Goal: Transaction & Acquisition: Purchase product/service

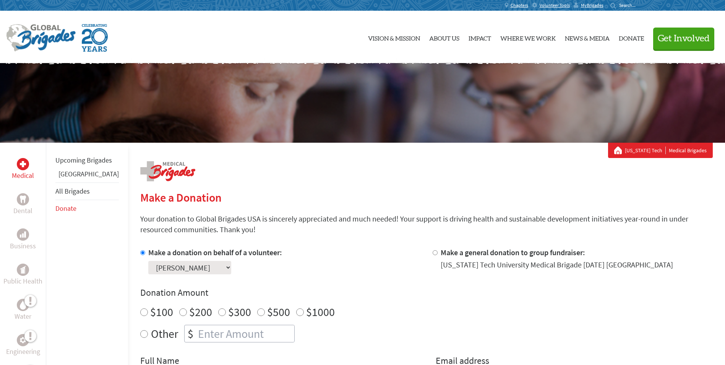
click at [140, 333] on input "Other" at bounding box center [144, 334] width 8 height 8
radio input "true"
click at [197, 335] on input "number" at bounding box center [246, 333] width 98 height 17
type input "2000.00"
click at [321, 325] on div "Other $ 2000.00" at bounding box center [426, 334] width 573 height 18
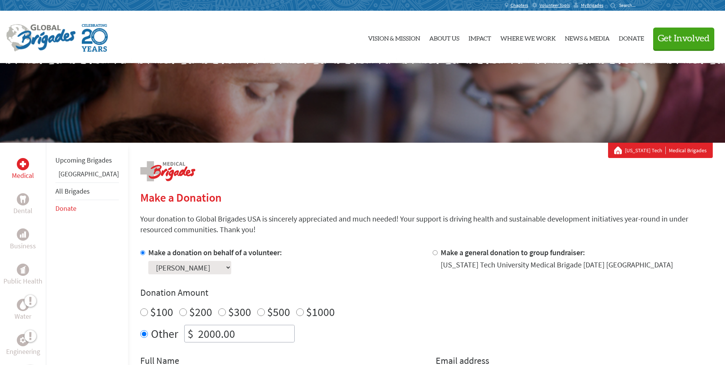
scroll to position [204, 0]
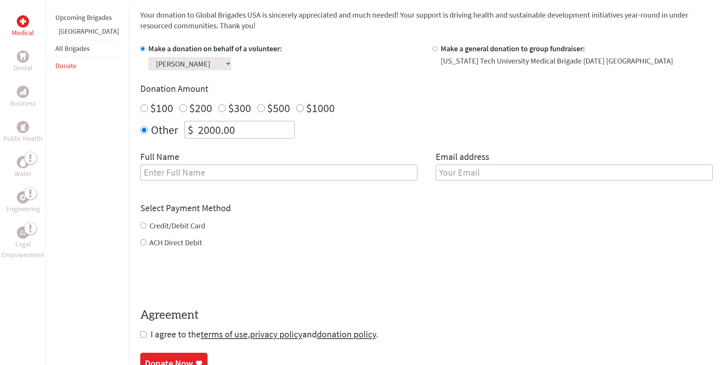
click at [235, 175] on input "text" at bounding box center [278, 172] width 277 height 16
click at [152, 172] on input "text" at bounding box center [278, 172] width 277 height 16
type input "j"
type input "[PERSON_NAME]"
click at [491, 173] on input "email" at bounding box center [574, 172] width 277 height 16
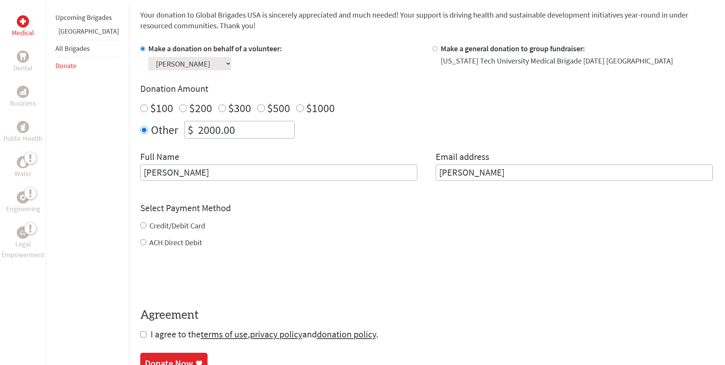
type input "[PERSON_NAME]"
click at [140, 225] on div "Select Payment Method NOTE: American Express is not accepted. Please proceed no…" at bounding box center [426, 225] width 573 height 46
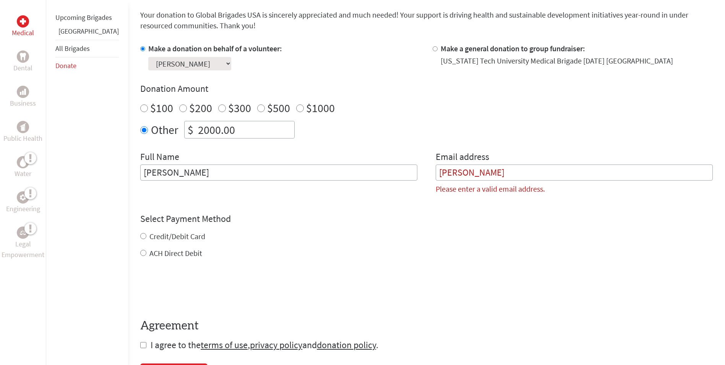
click at [140, 237] on input "Credit/Debit Card" at bounding box center [143, 236] width 6 height 6
radio input "true"
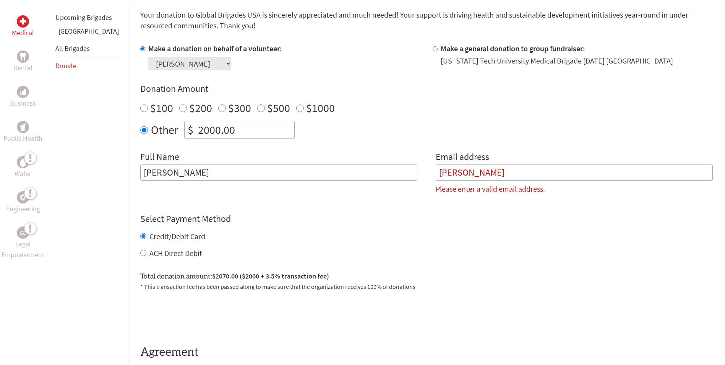
scroll to position [408, 0]
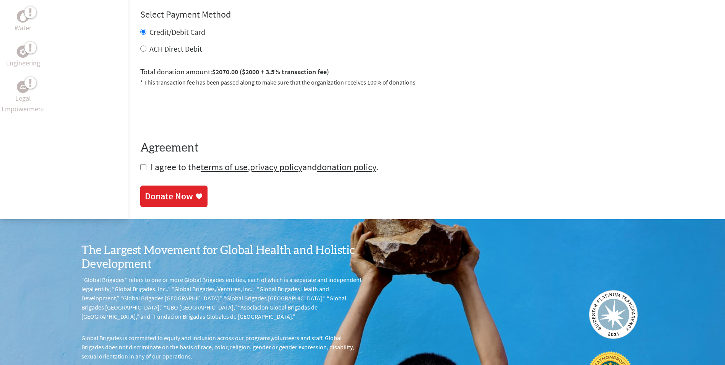
click at [140, 166] on input "checkbox" at bounding box center [143, 167] width 6 height 6
checkbox input "true"
drag, startPoint x: 153, startPoint y: 196, endPoint x: 431, endPoint y: 33, distance: 321.8
click at [153, 196] on div "Donate Now" at bounding box center [169, 196] width 48 height 12
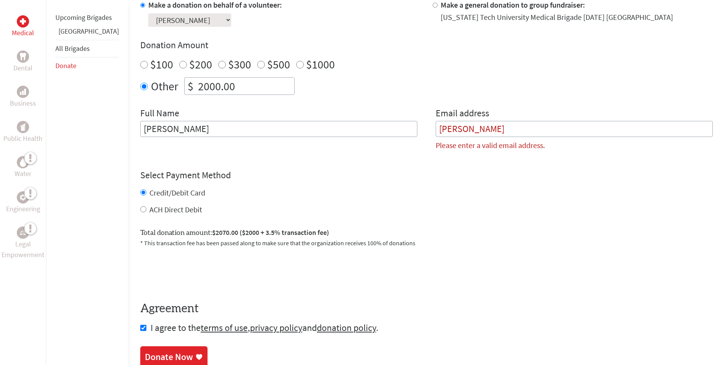
scroll to position [247, 0]
click at [457, 127] on input "[PERSON_NAME]" at bounding box center [574, 129] width 277 height 16
drag, startPoint x: 470, startPoint y: 132, endPoint x: 329, endPoint y: 102, distance: 144.7
click at [340, 108] on div "Full Name [PERSON_NAME] Email address [PERSON_NAME] Please enter a valid email …" at bounding box center [426, 132] width 573 height 50
drag, startPoint x: 474, startPoint y: 123, endPoint x: 406, endPoint y: 126, distance: 68.1
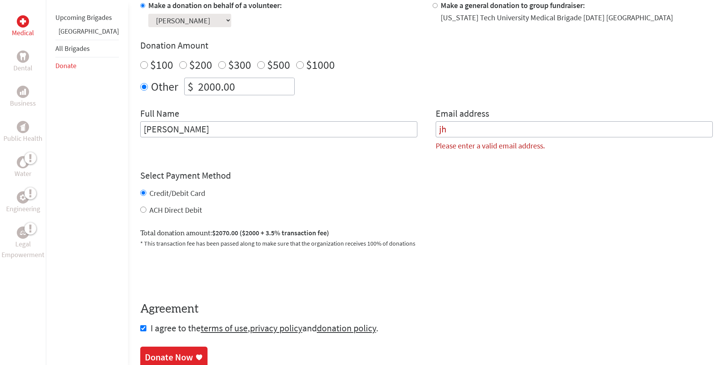
click at [406, 126] on div "Full Name [PERSON_NAME] Email address jh Please enter a valid email address." at bounding box center [426, 132] width 573 height 50
paste input "[EMAIL_ADDRESS][PERSON_NAME][DOMAIN_NAME]"
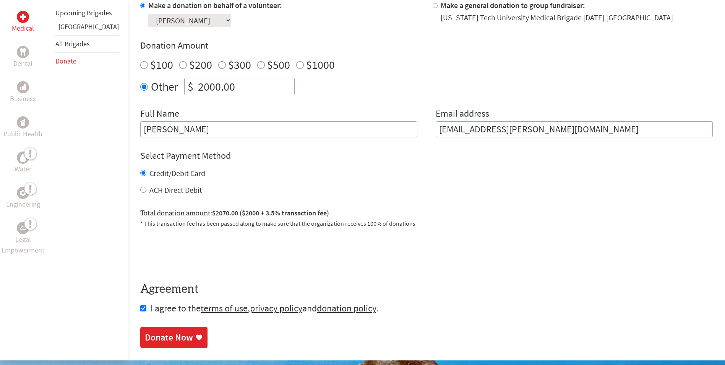
type input "[EMAIL_ADDRESS][PERSON_NAME][DOMAIN_NAME]"
click at [333, 136] on input "[PERSON_NAME]" at bounding box center [278, 129] width 277 height 16
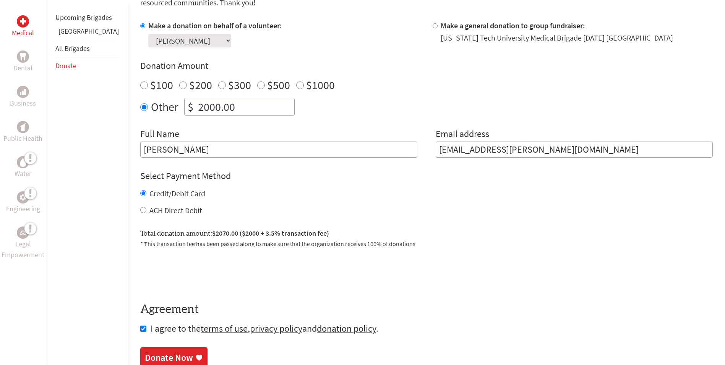
scroll to position [408, 0]
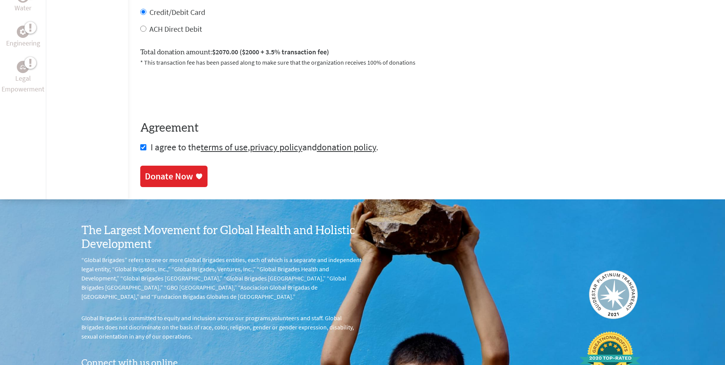
type input "[PERSON_NAME]"
click at [158, 178] on div "Donate Now" at bounding box center [169, 176] width 48 height 12
